Goal: Transaction & Acquisition: Obtain resource

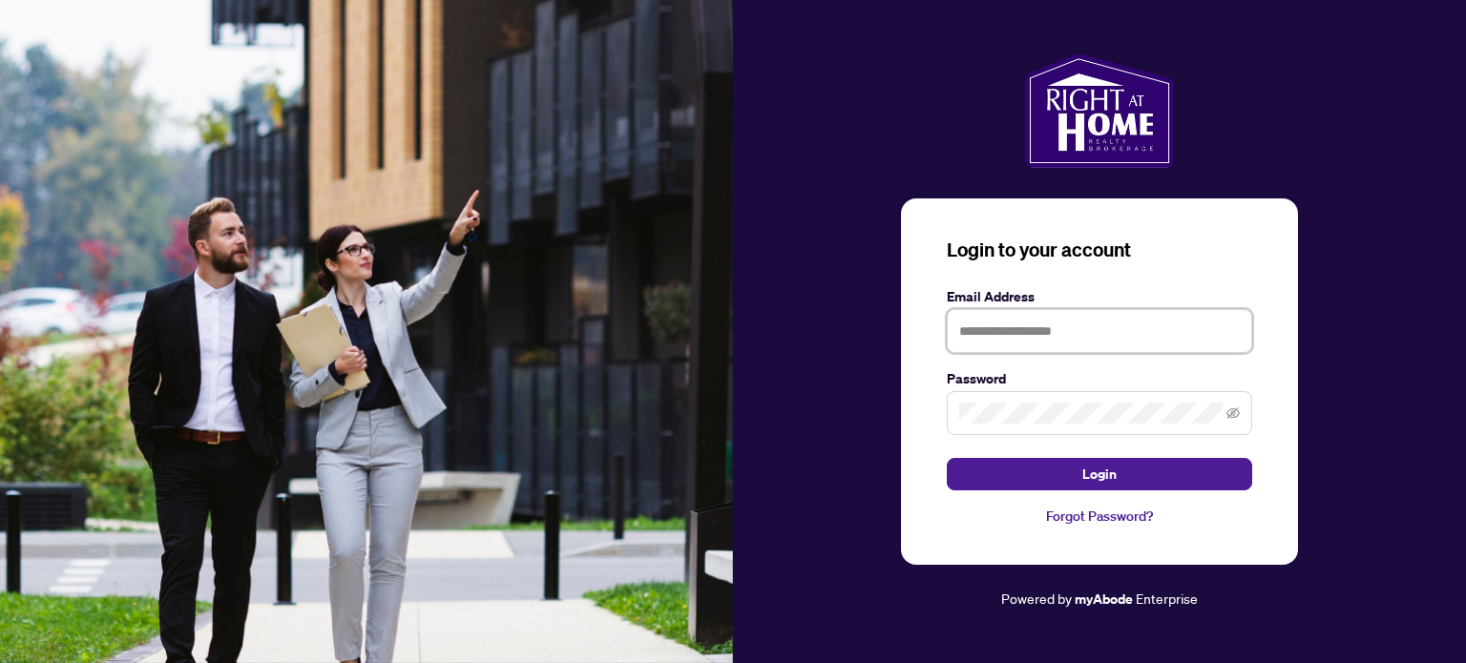
click at [1028, 329] on input "text" at bounding box center [1099, 331] width 305 height 44
type input "**********"
click at [947, 458] on button "Login" at bounding box center [1099, 474] width 305 height 32
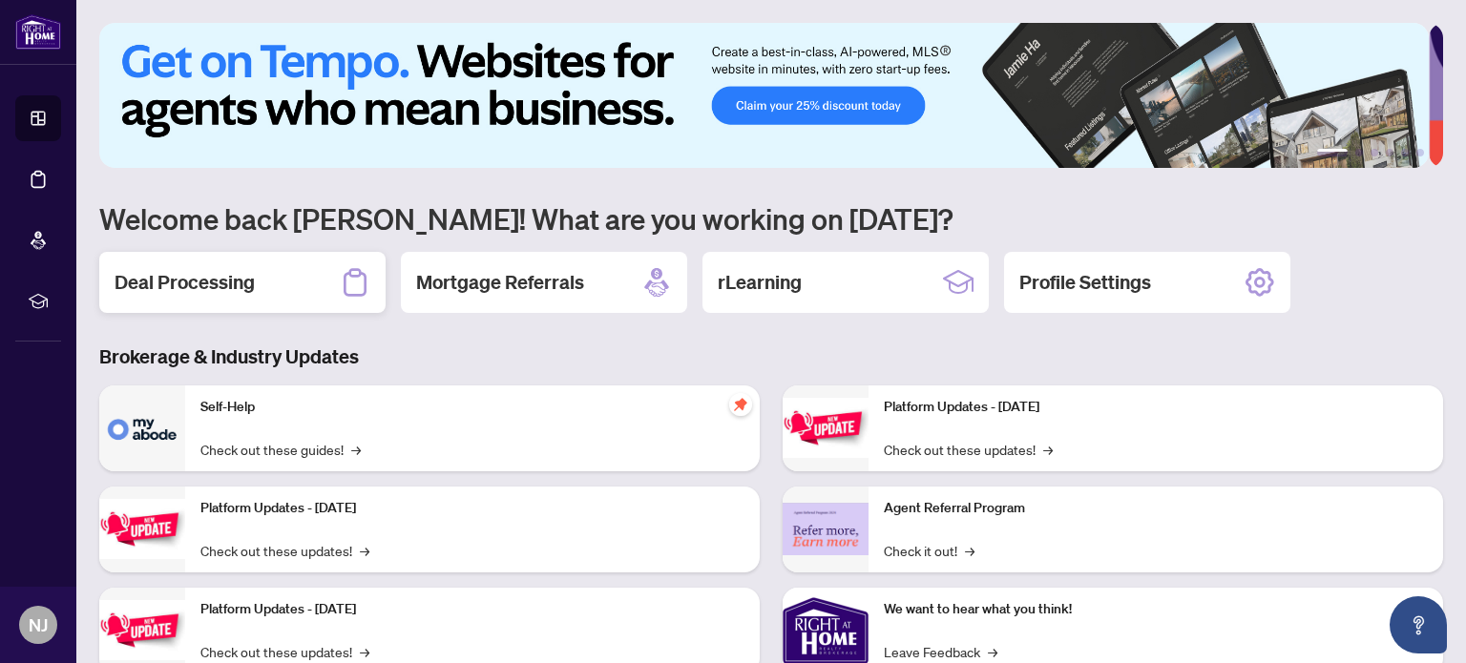
click at [270, 266] on div "Deal Processing" at bounding box center [242, 282] width 286 height 61
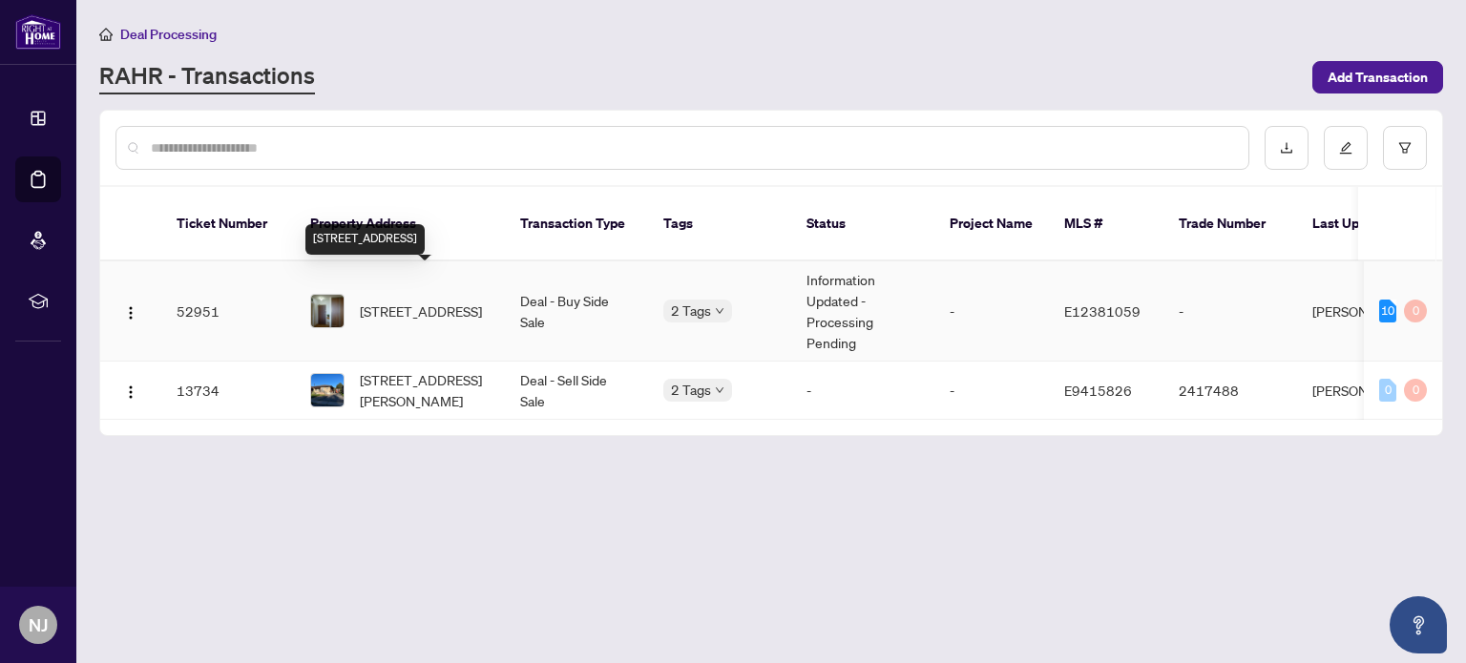
click at [410, 301] on span "[STREET_ADDRESS]" at bounding box center [421, 311] width 122 height 21
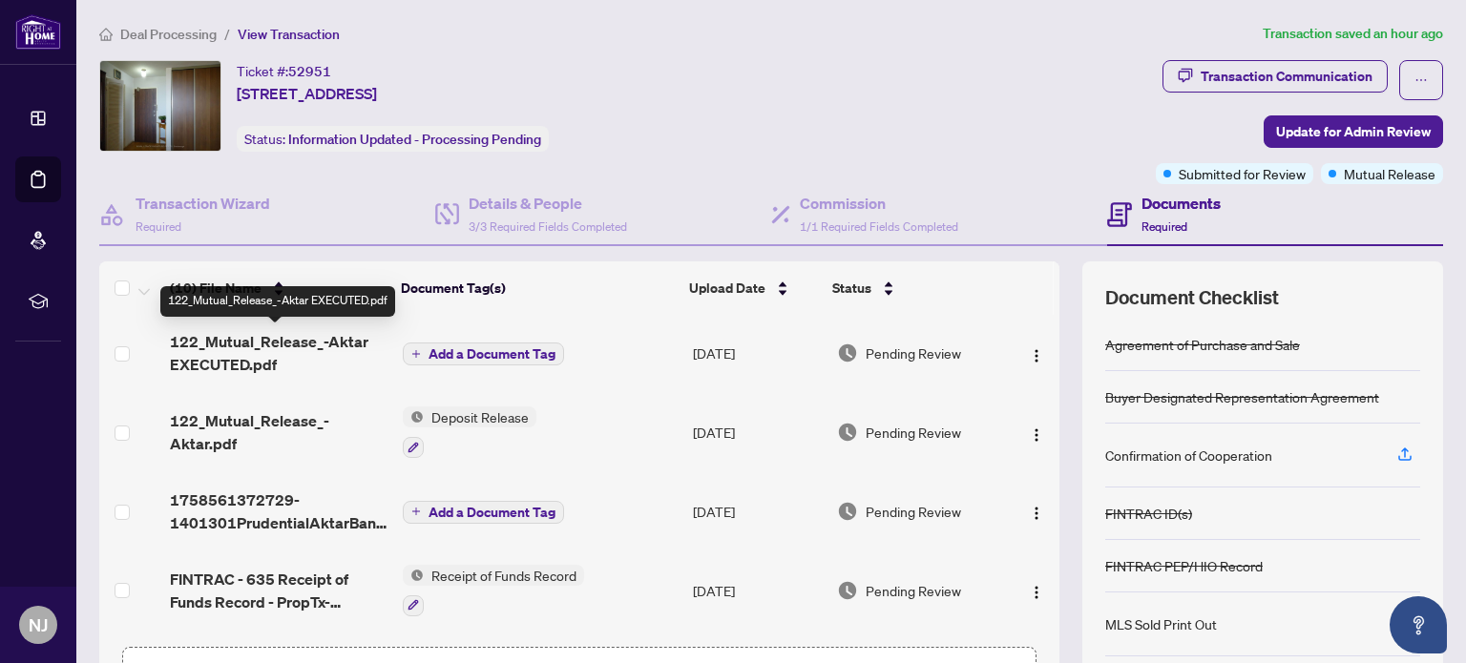
click at [261, 354] on span "122_Mutual_Release_-Aktar EXECUTED.pdf" at bounding box center [278, 353] width 217 height 46
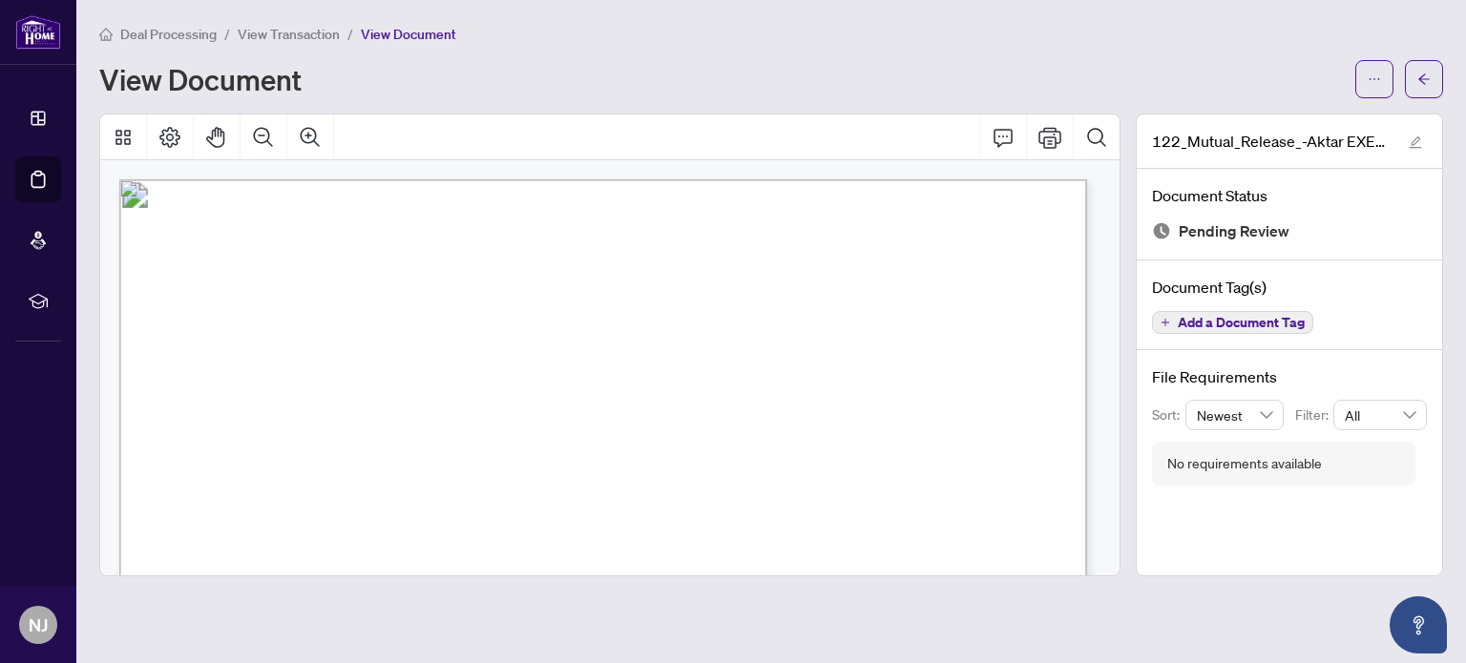
click at [279, 30] on span "View Transaction" at bounding box center [289, 34] width 102 height 17
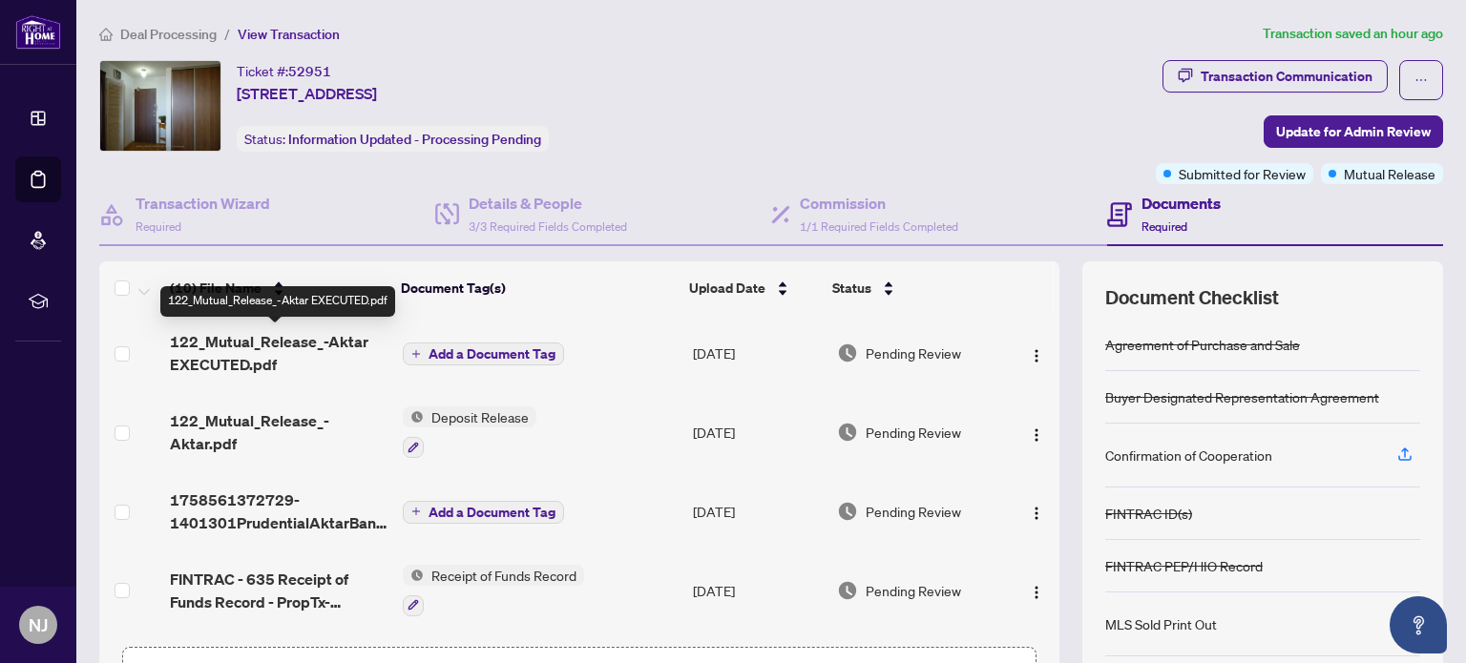
click at [328, 340] on span "122_Mutual_Release_-Aktar EXECUTED.pdf" at bounding box center [278, 353] width 217 height 46
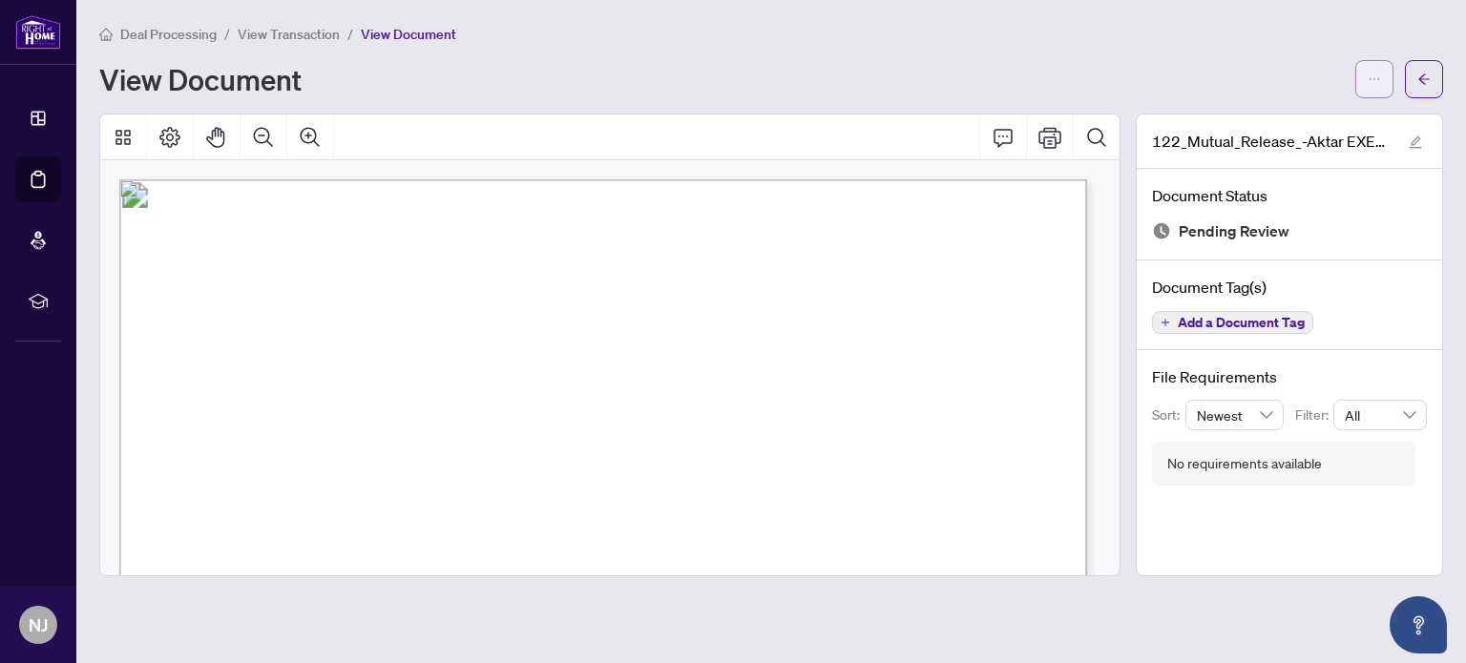
click at [1382, 83] on button "button" at bounding box center [1374, 79] width 38 height 38
click at [1268, 130] on span "Download" at bounding box center [1305, 120] width 145 height 21
